Goal: Find specific page/section: Find specific page/section

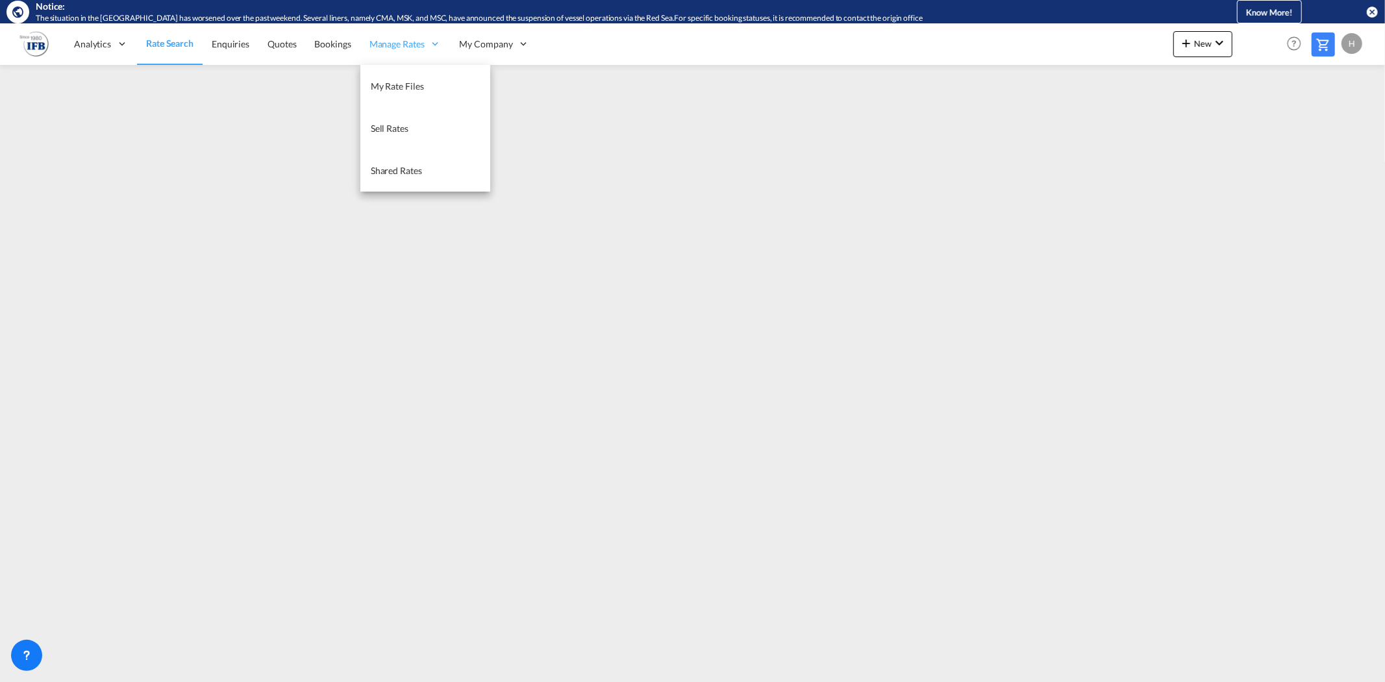
click at [416, 41] on span "Manage Rates" at bounding box center [397, 44] width 55 height 13
click at [410, 69] on link "My Rate Files" at bounding box center [425, 86] width 130 height 42
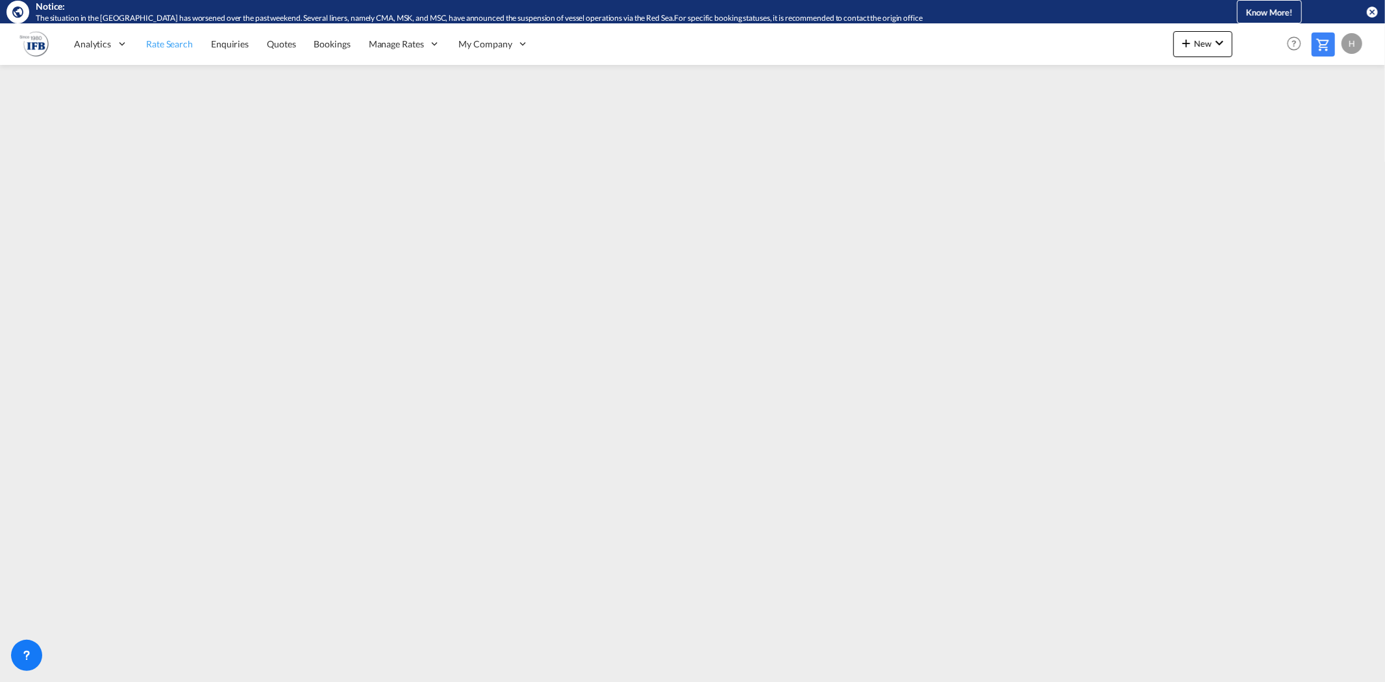
click at [158, 47] on span "Rate Search" at bounding box center [169, 43] width 47 height 11
